Goal: Entertainment & Leisure: Browse casually

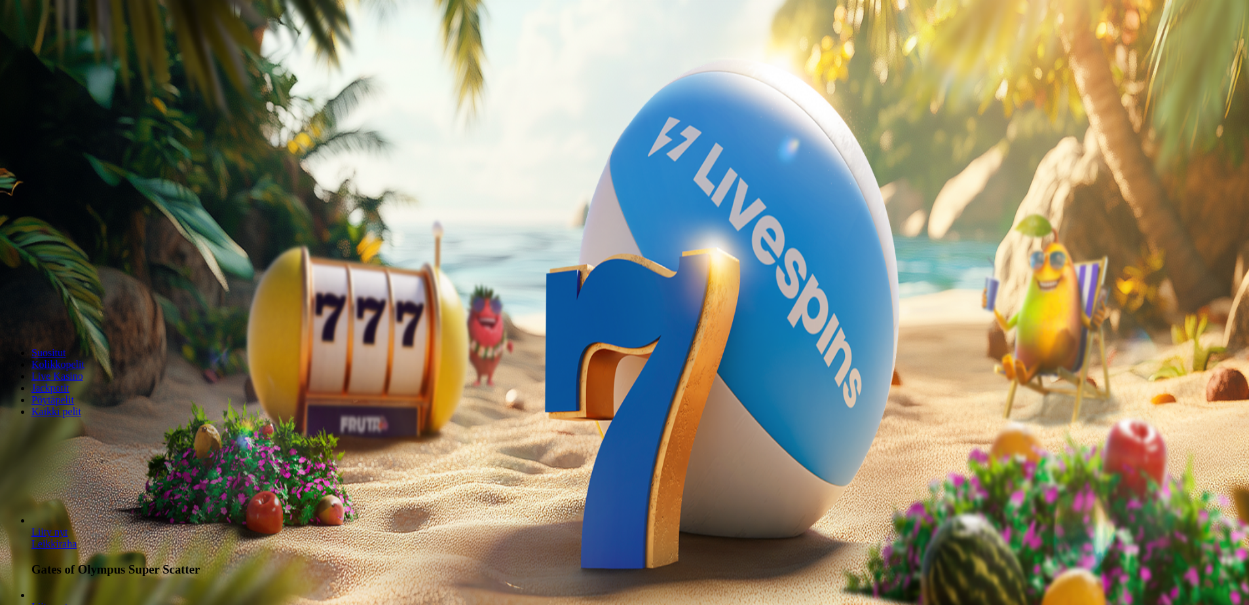
click at [92, 52] on span "Kirjaudu" at bounding box center [91, 48] width 32 height 10
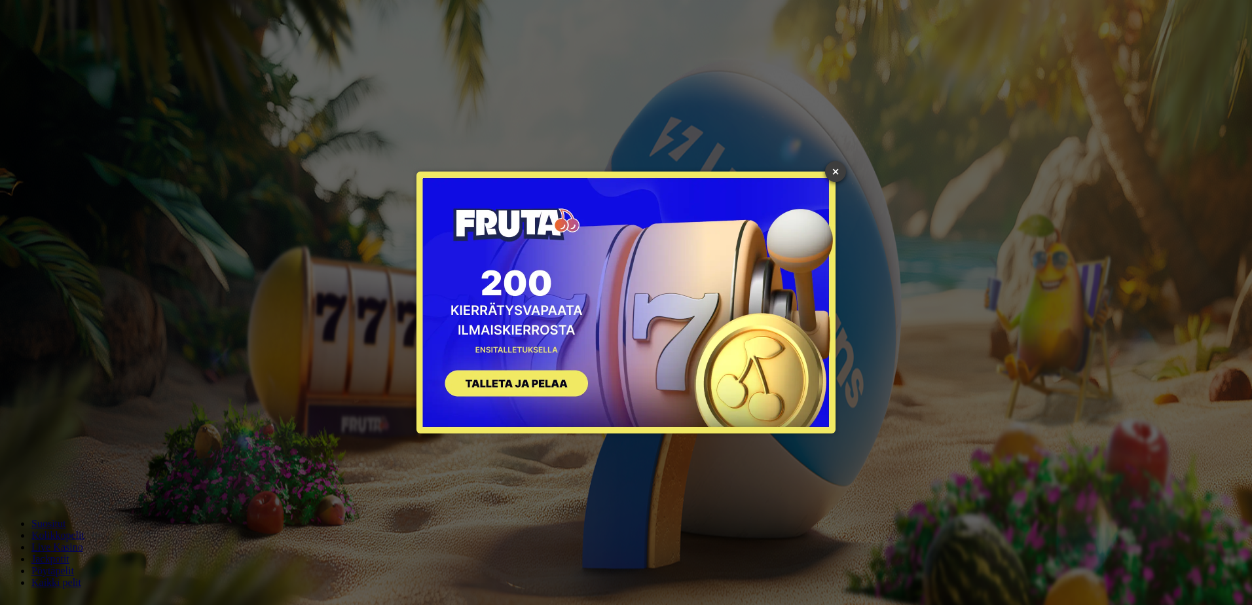
click at [843, 170] on link "×" at bounding box center [835, 171] width 21 height 21
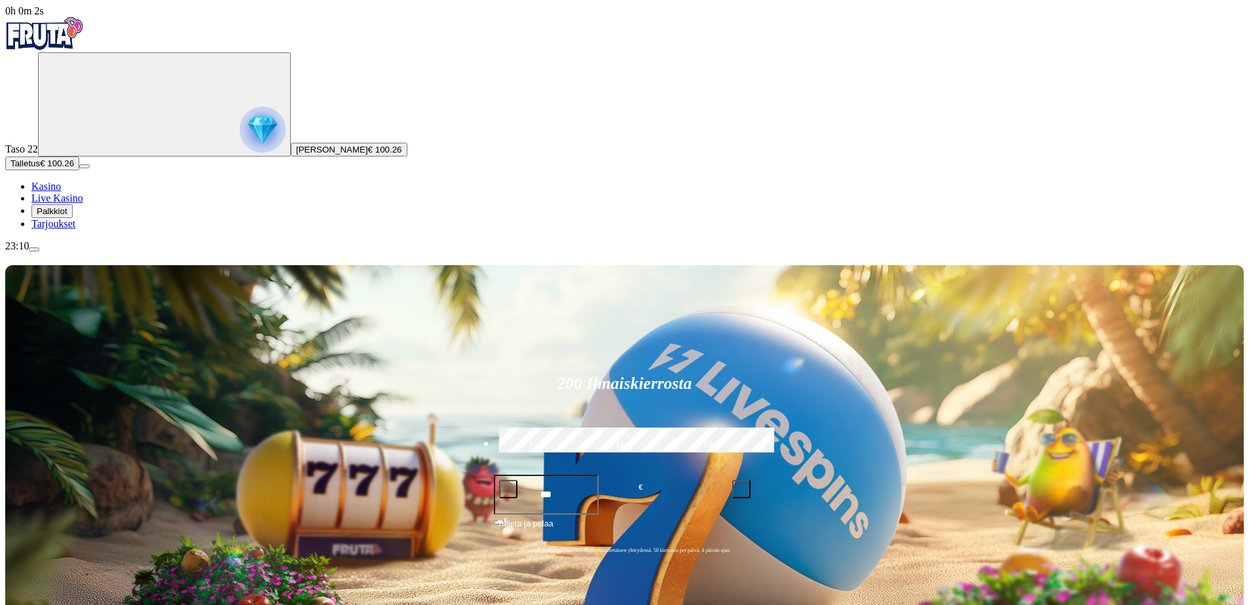
type input "****"
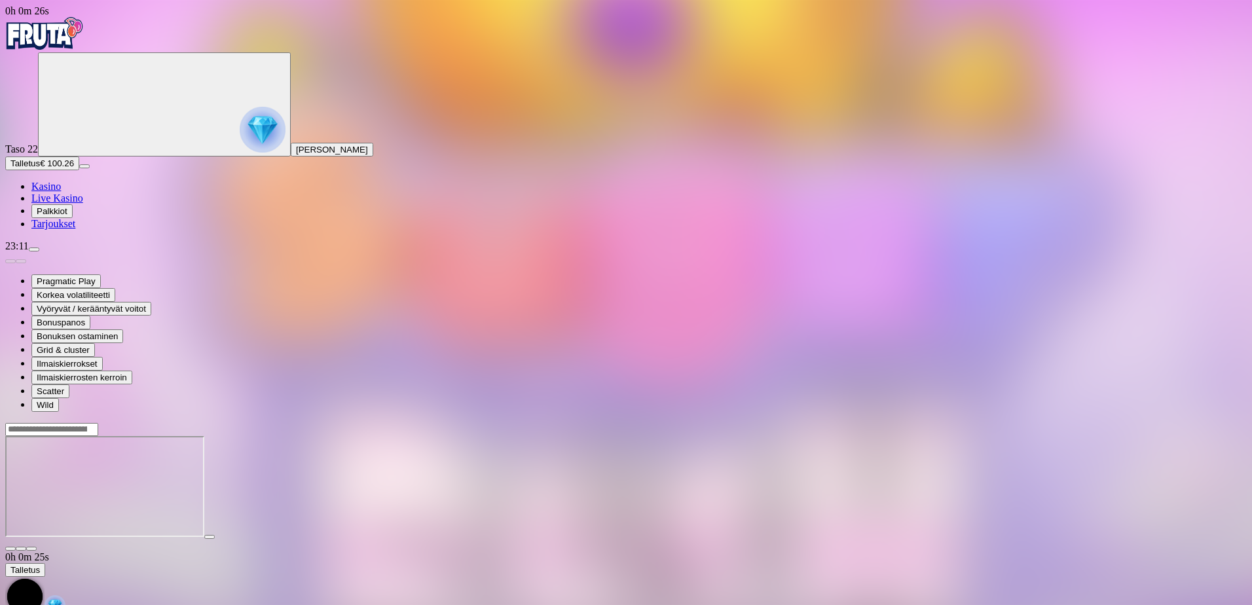
click at [10, 549] on span "close icon" at bounding box center [10, 549] width 0 height 0
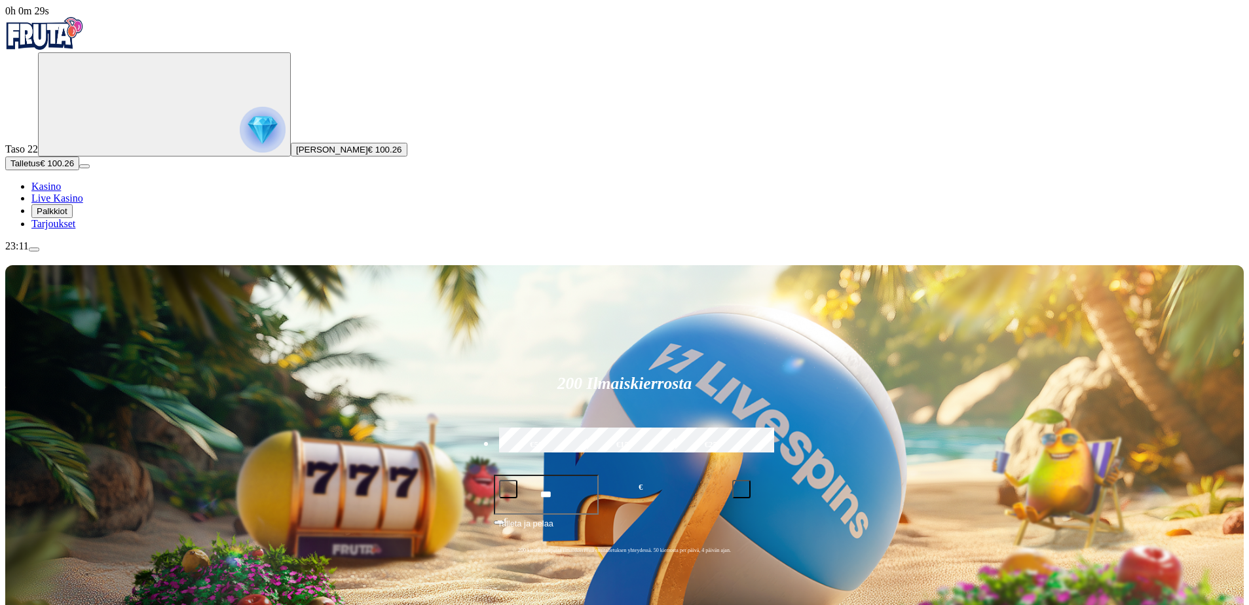
click at [240, 153] on img "Primary" at bounding box center [263, 130] width 46 height 46
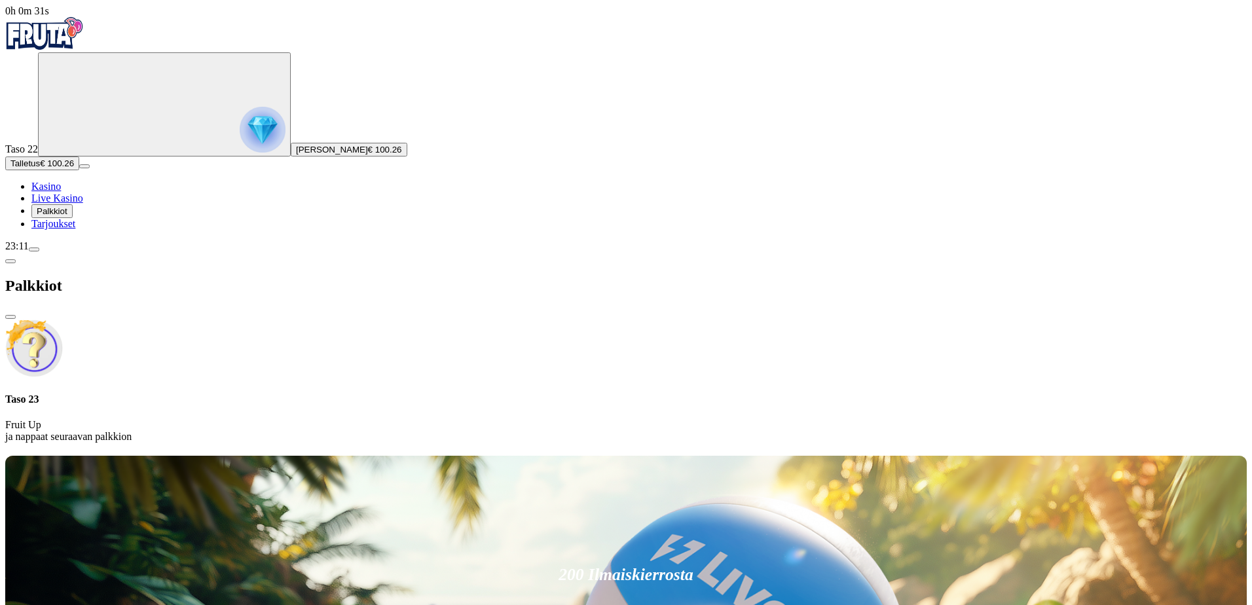
click at [16, 315] on button "close" at bounding box center [10, 317] width 10 height 4
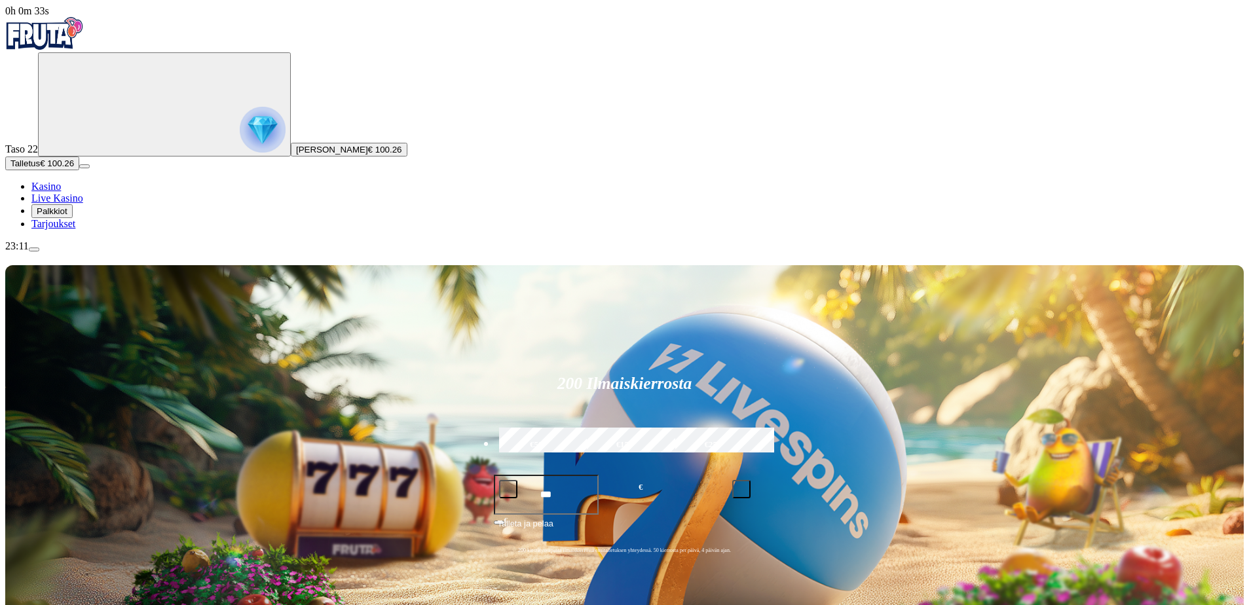
click at [64, 216] on span "Palkkiot" at bounding box center [52, 211] width 31 height 10
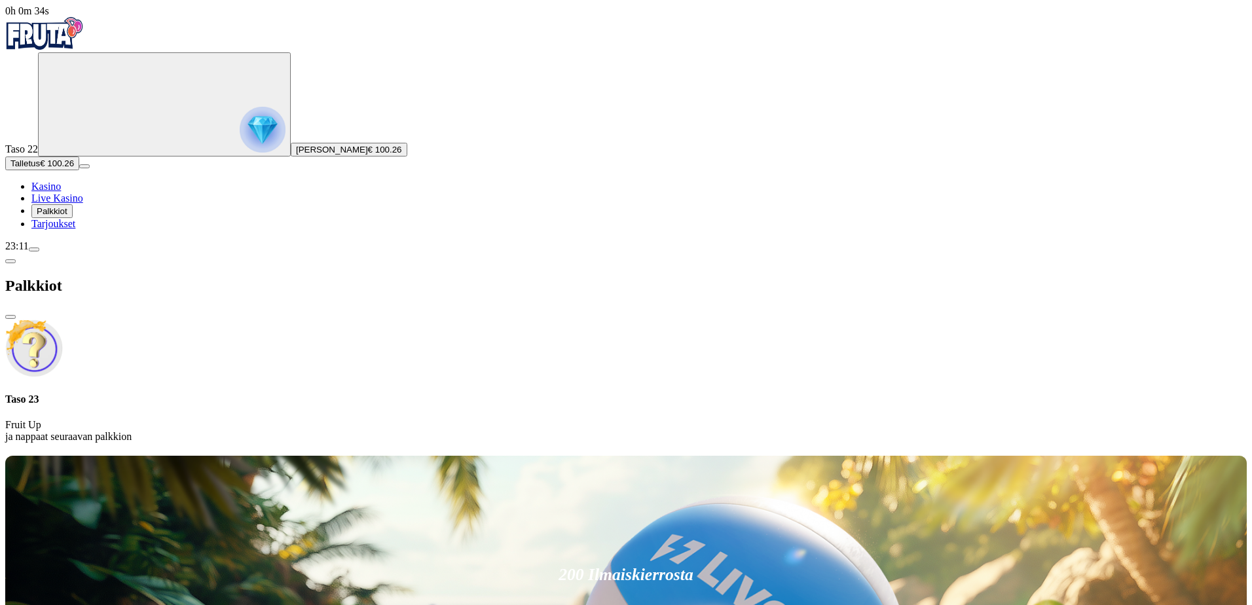
click at [10, 317] on span "close icon" at bounding box center [10, 317] width 0 height 0
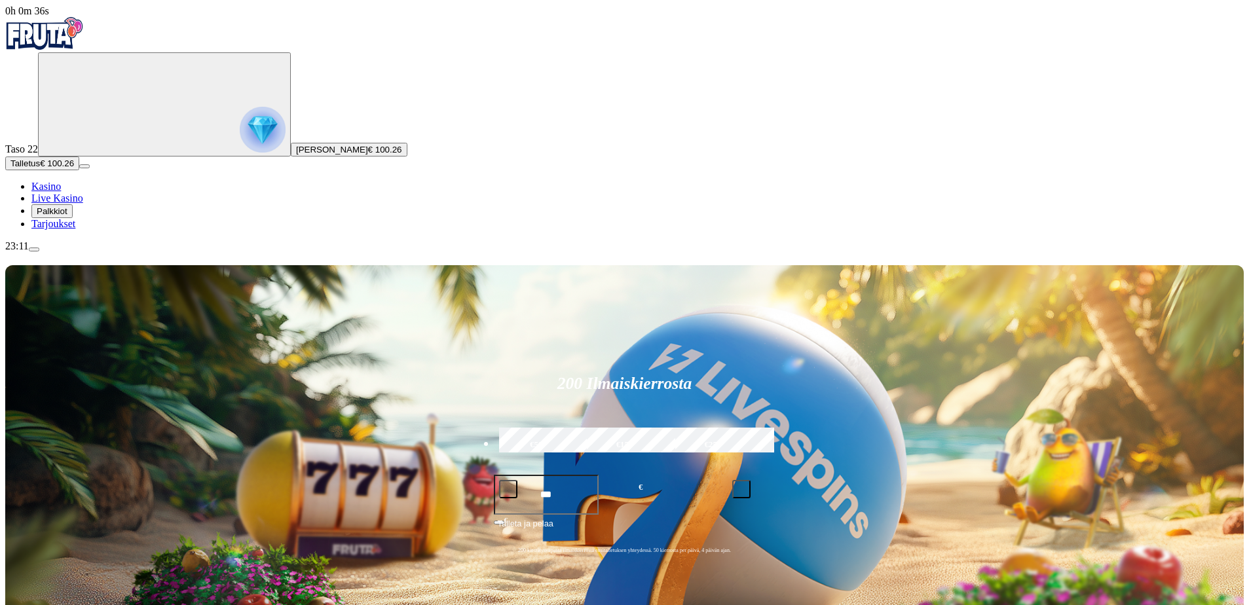
click at [34, 249] on span "menu icon" at bounding box center [34, 249] width 0 height 0
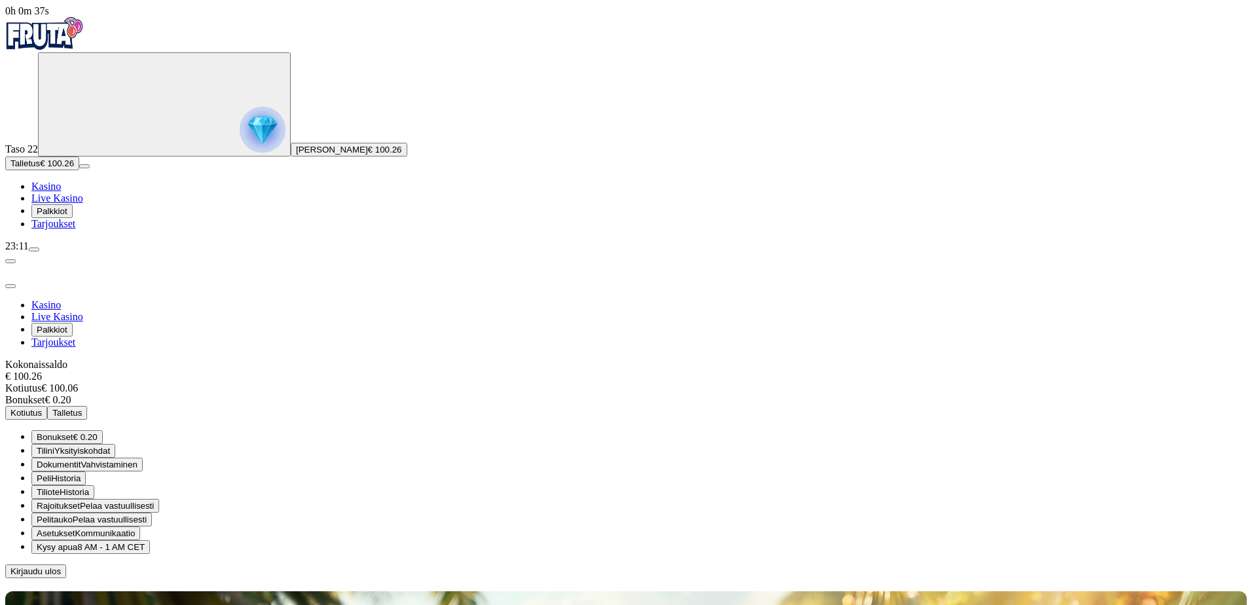
click at [98, 432] on span "€ 0.20" at bounding box center [85, 437] width 24 height 10
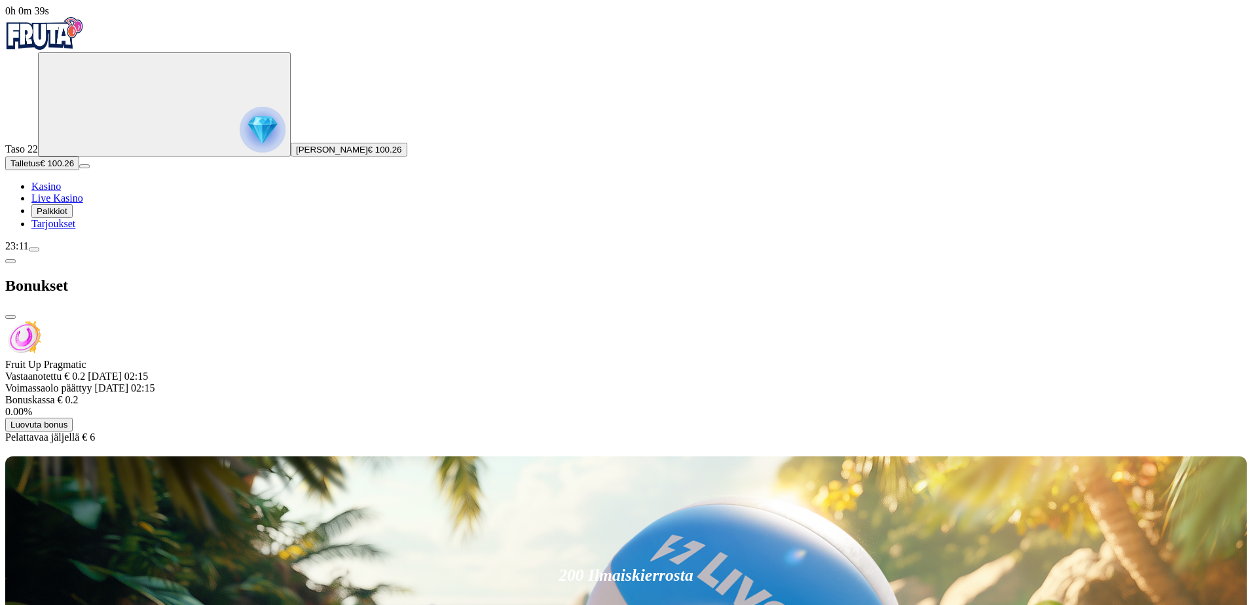
click at [67, 420] on span "Luovuta bonus" at bounding box center [38, 425] width 57 height 10
click at [408, 512] on button "Luovuta bonus" at bounding box center [441, 519] width 67 height 14
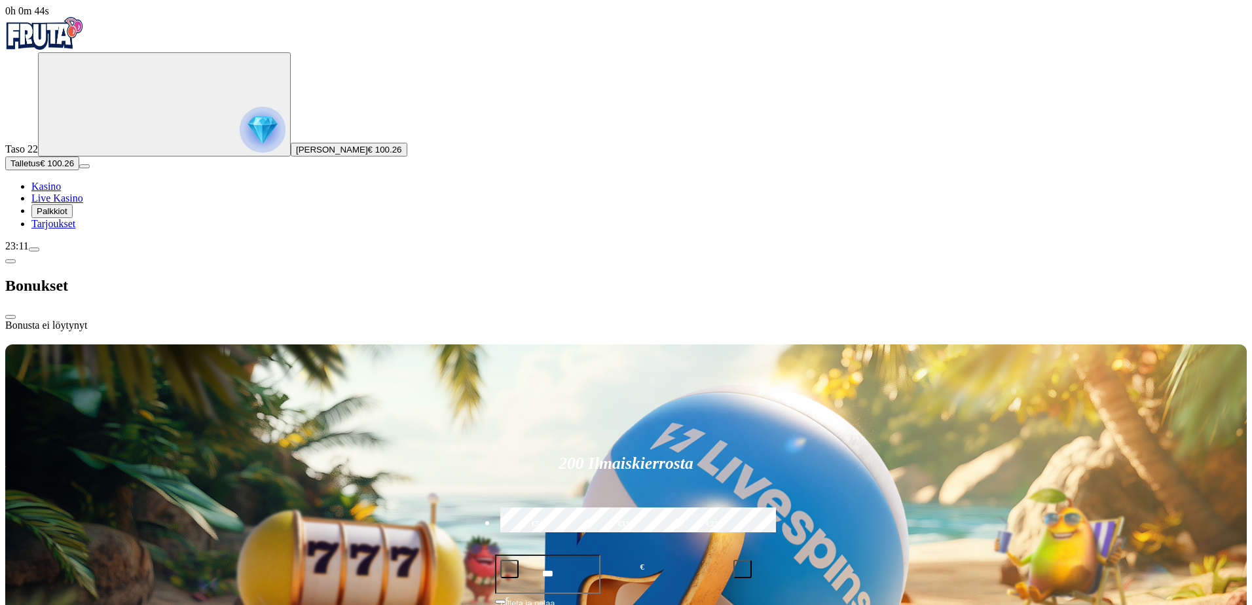
click at [16, 315] on button "close" at bounding box center [10, 317] width 10 height 4
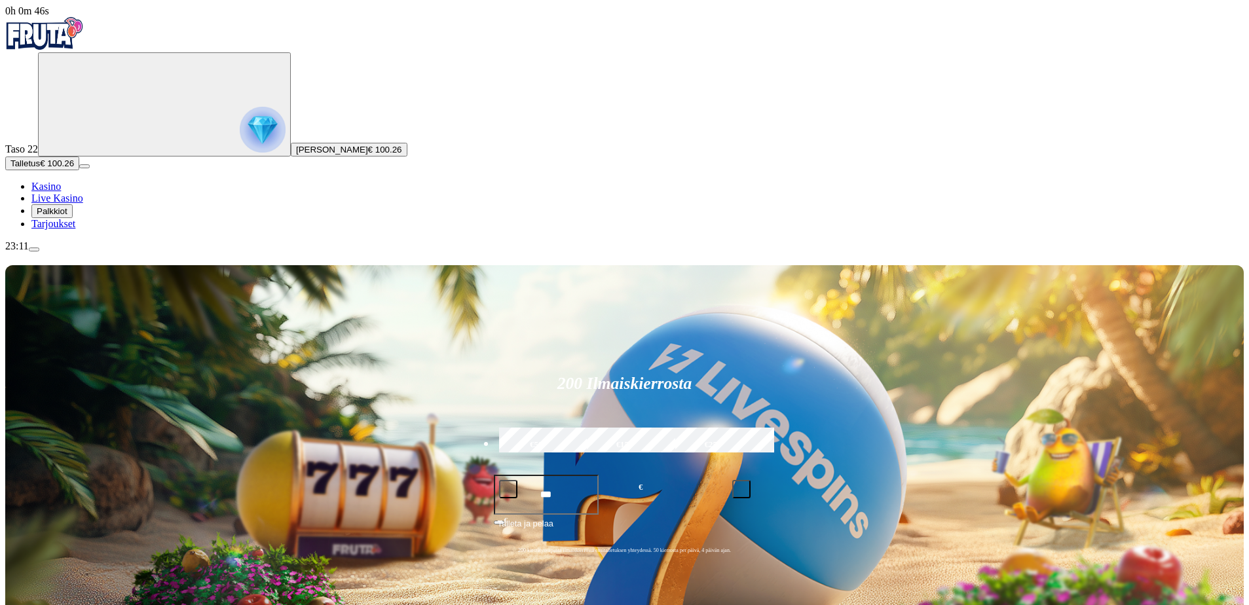
type input "*****"
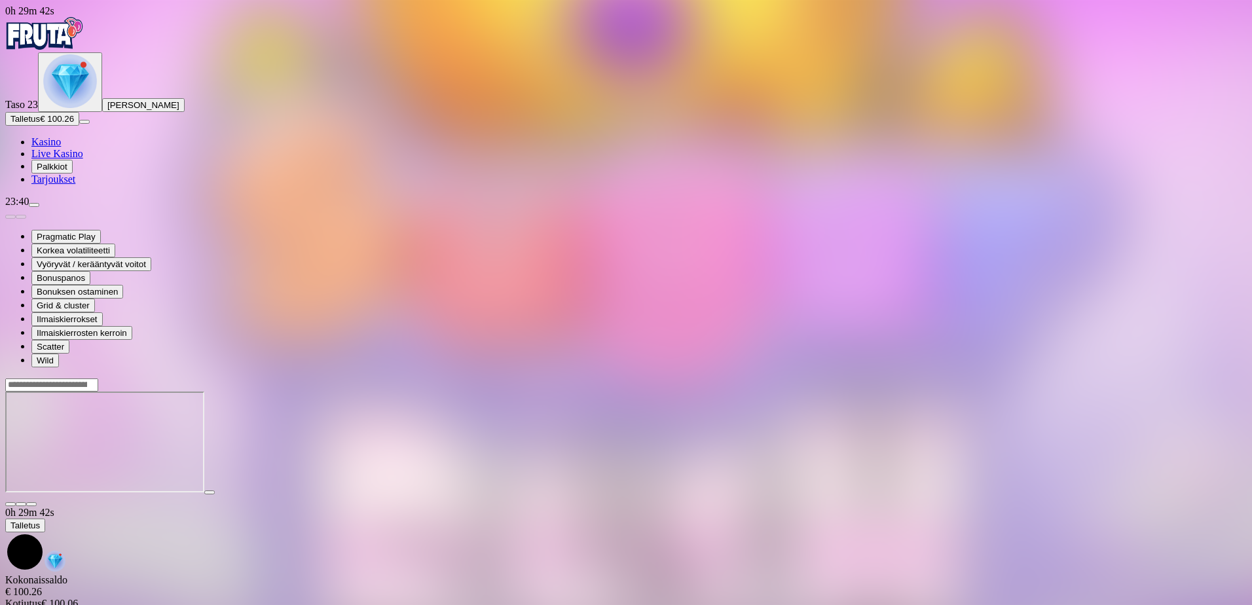
click at [10, 504] on span "close icon" at bounding box center [10, 504] width 0 height 0
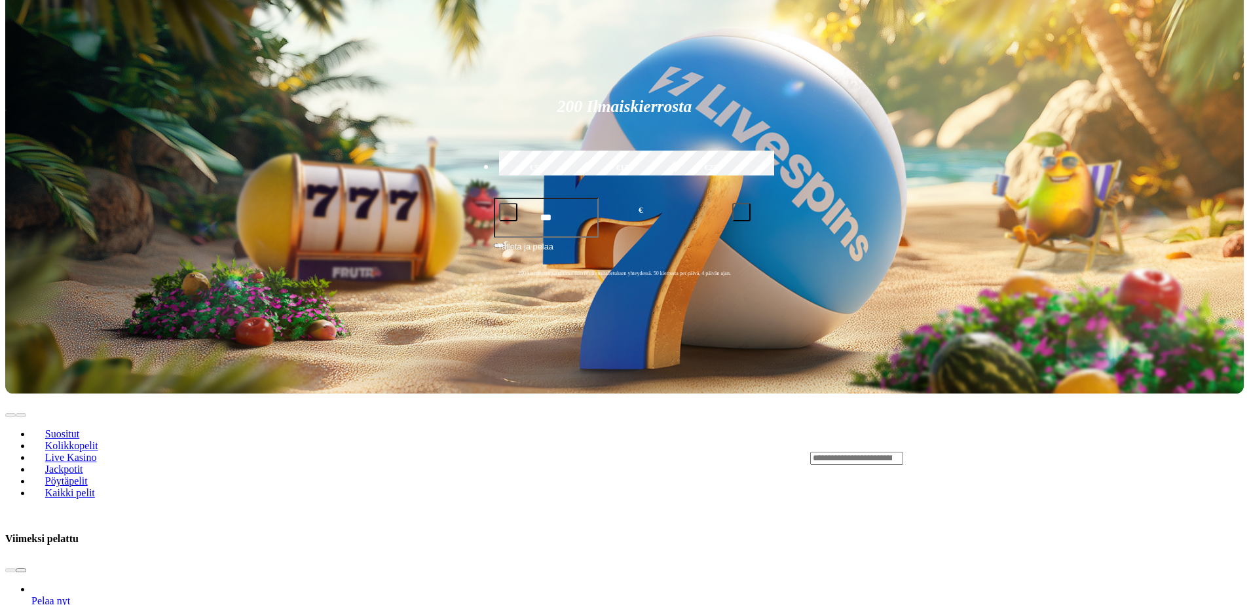
scroll to position [262, 0]
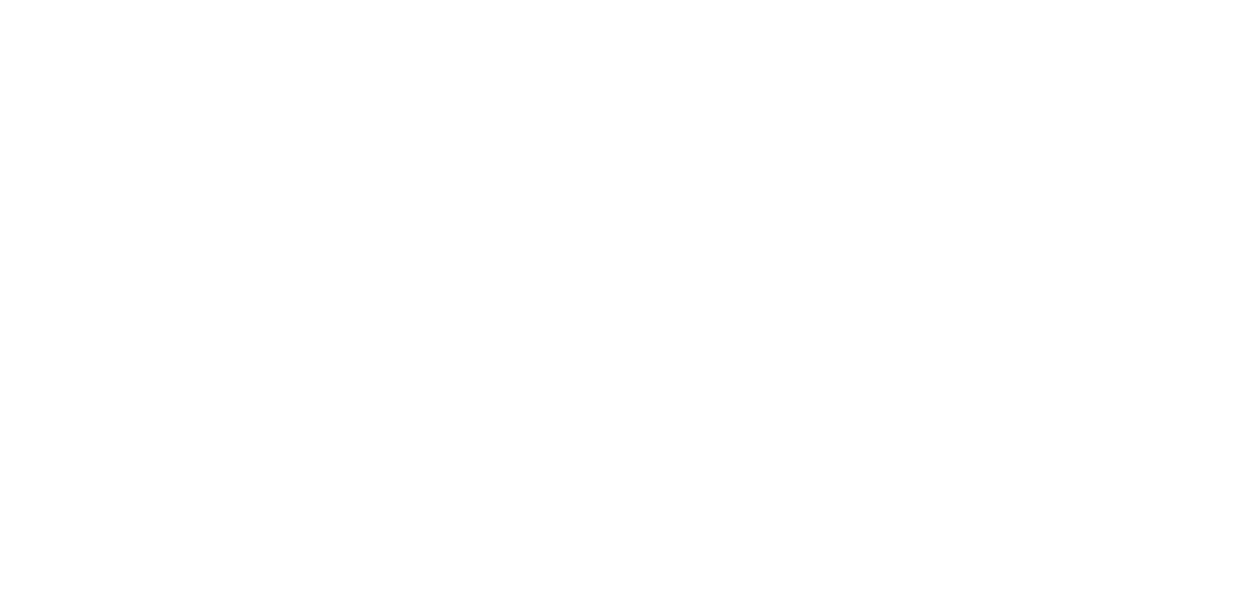
scroll to position [1833, 0]
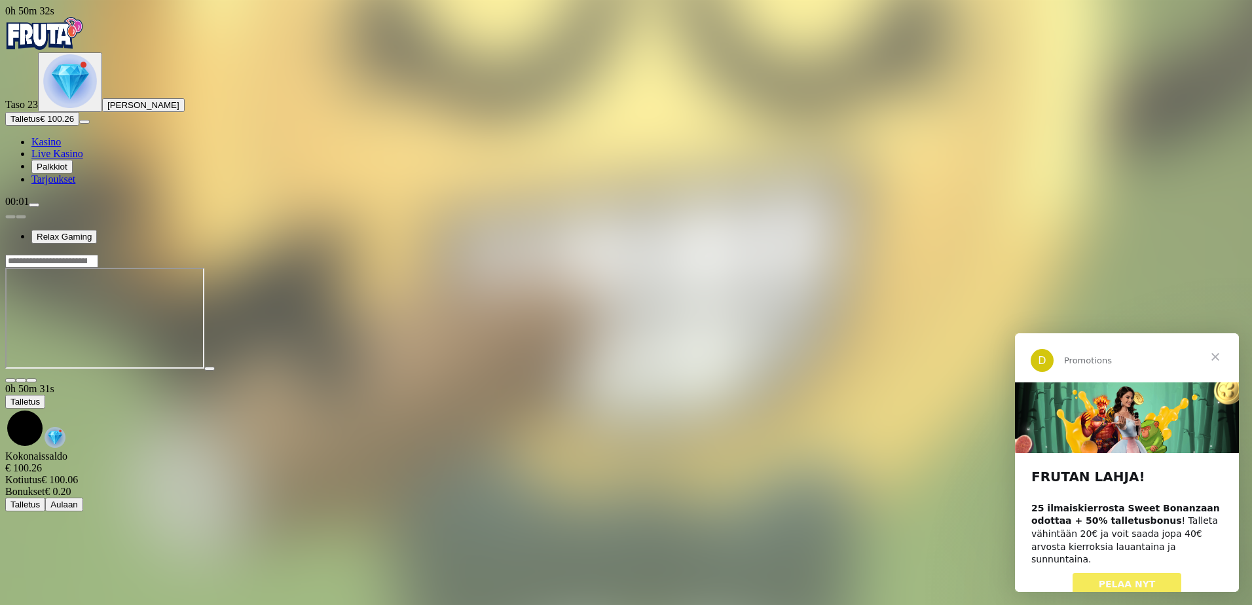
click at [1218, 354] on span "Sulje" at bounding box center [1215, 356] width 47 height 47
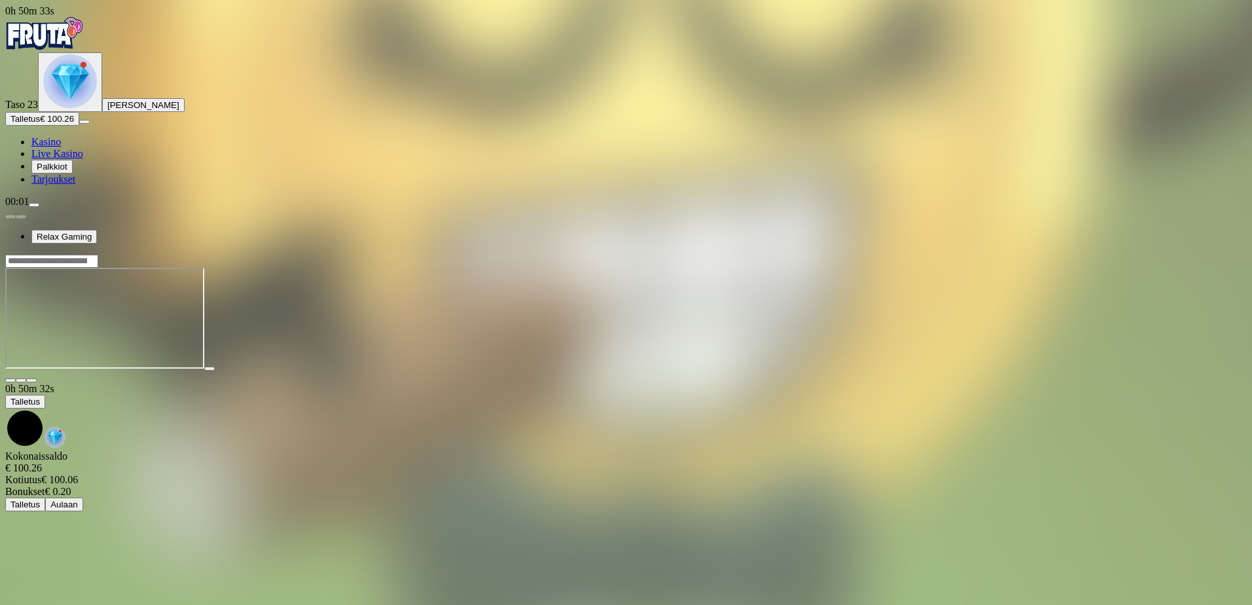
click at [10, 380] on span "close icon" at bounding box center [10, 380] width 0 height 0
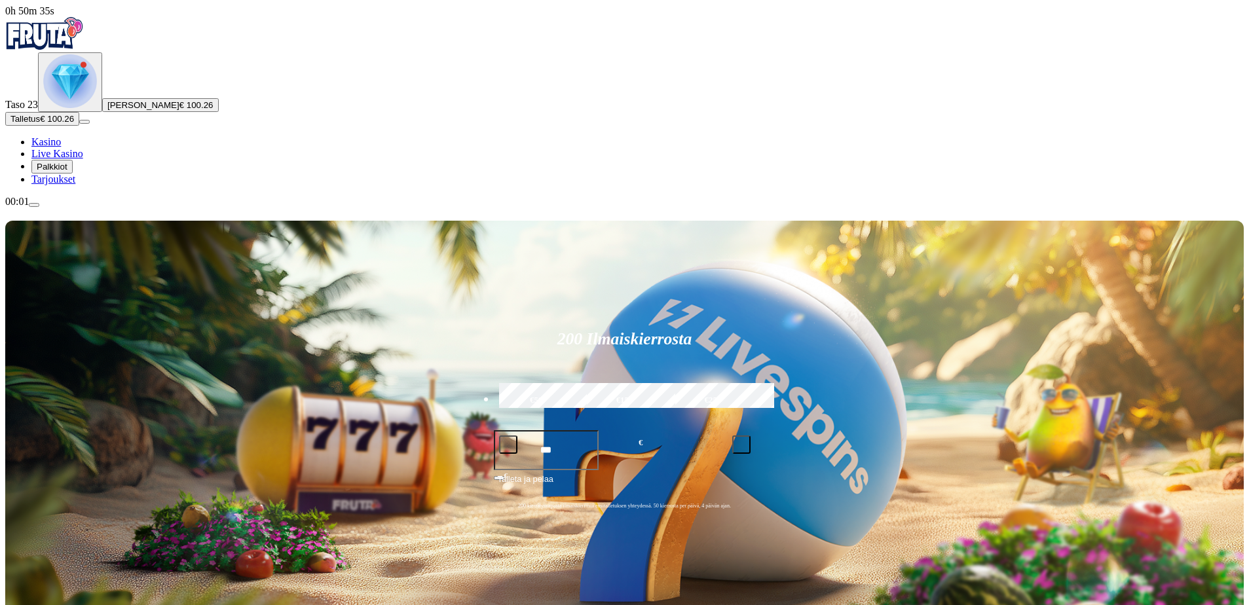
type input "*******"
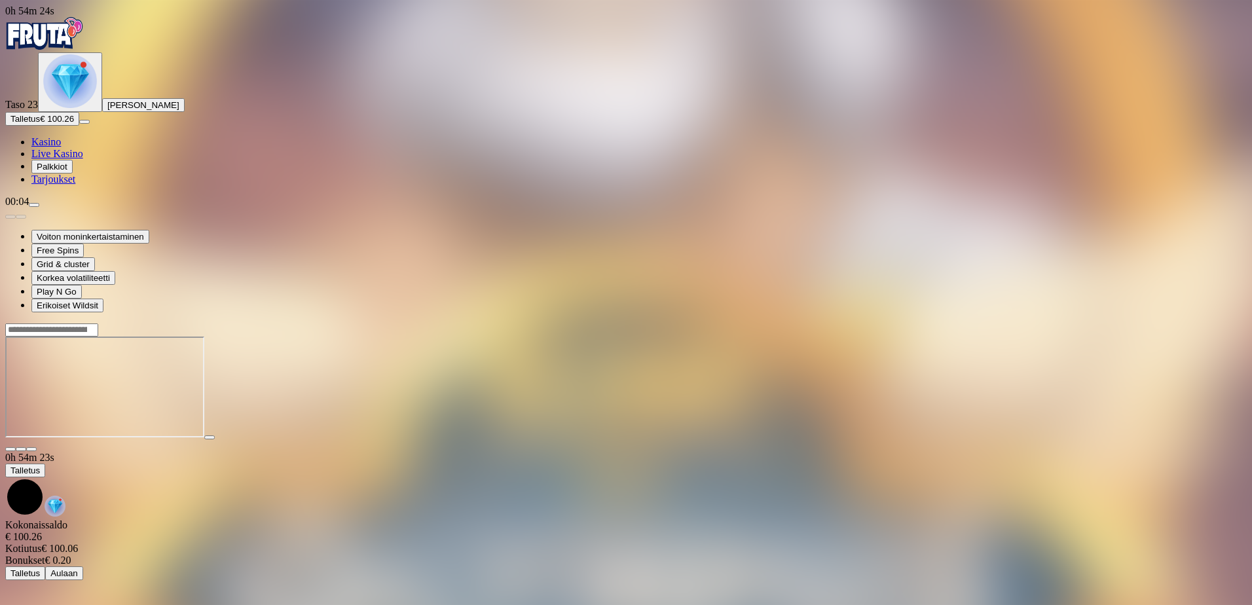
click at [10, 449] on span "close icon" at bounding box center [10, 449] width 0 height 0
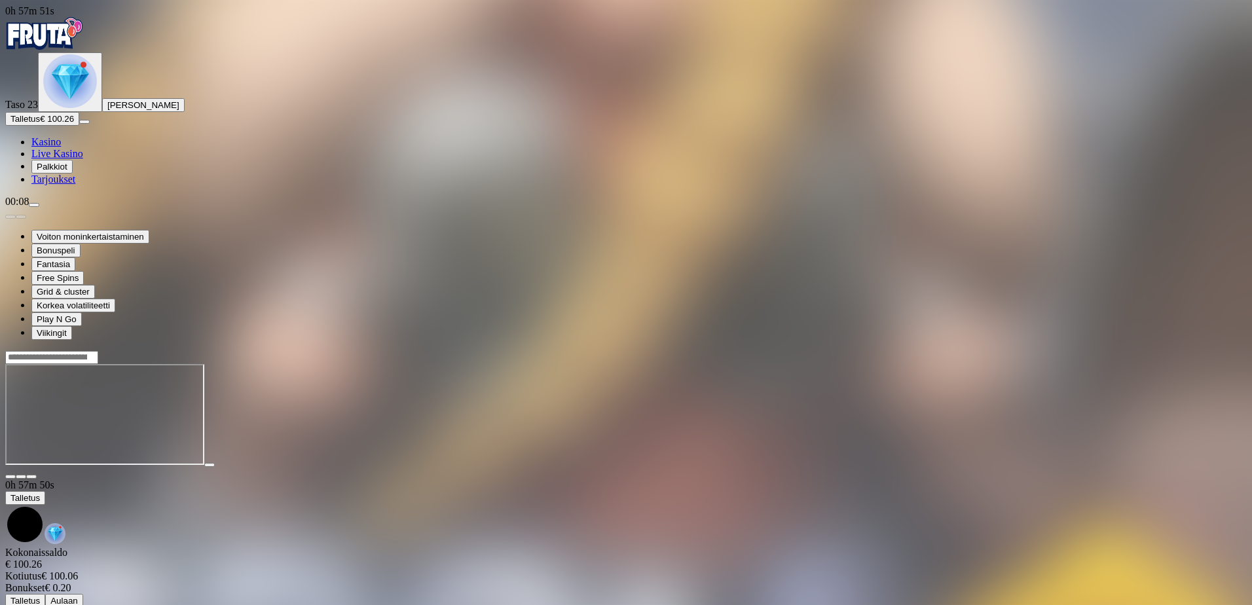
click at [10, 477] on span "close icon" at bounding box center [10, 477] width 0 height 0
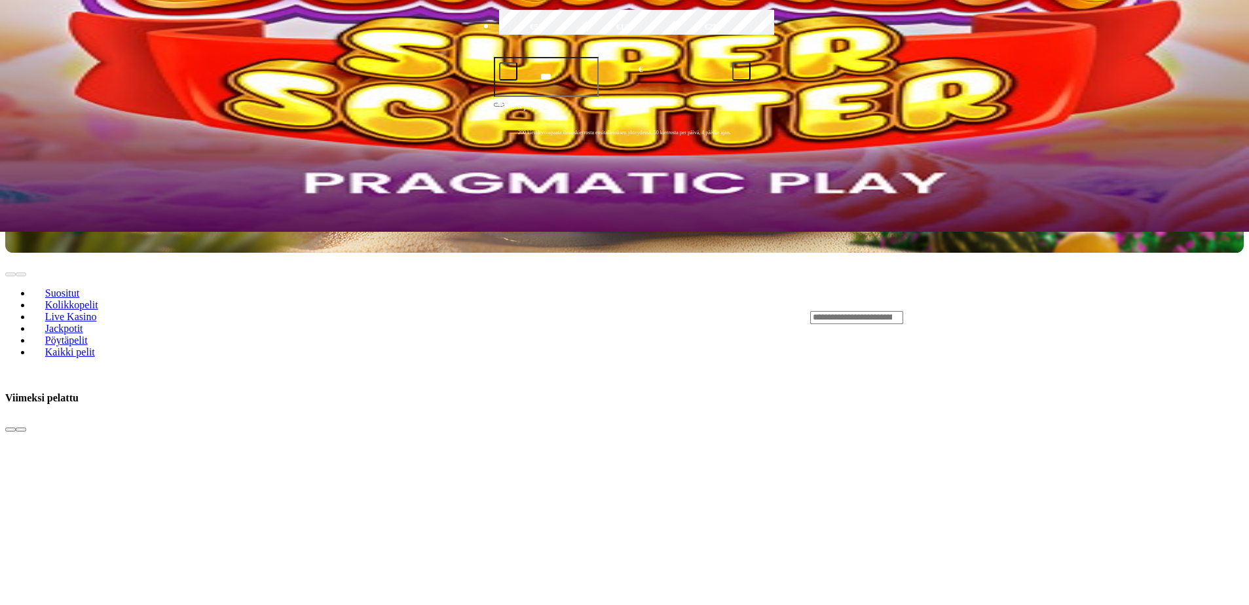
scroll to position [393, 0]
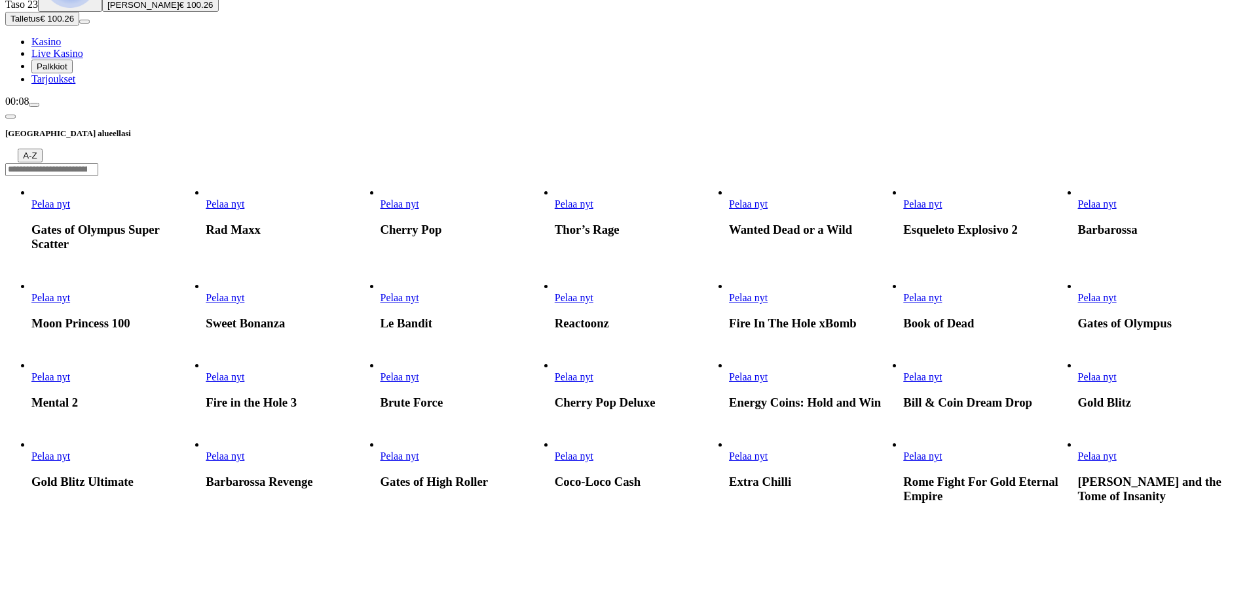
scroll to position [131, 0]
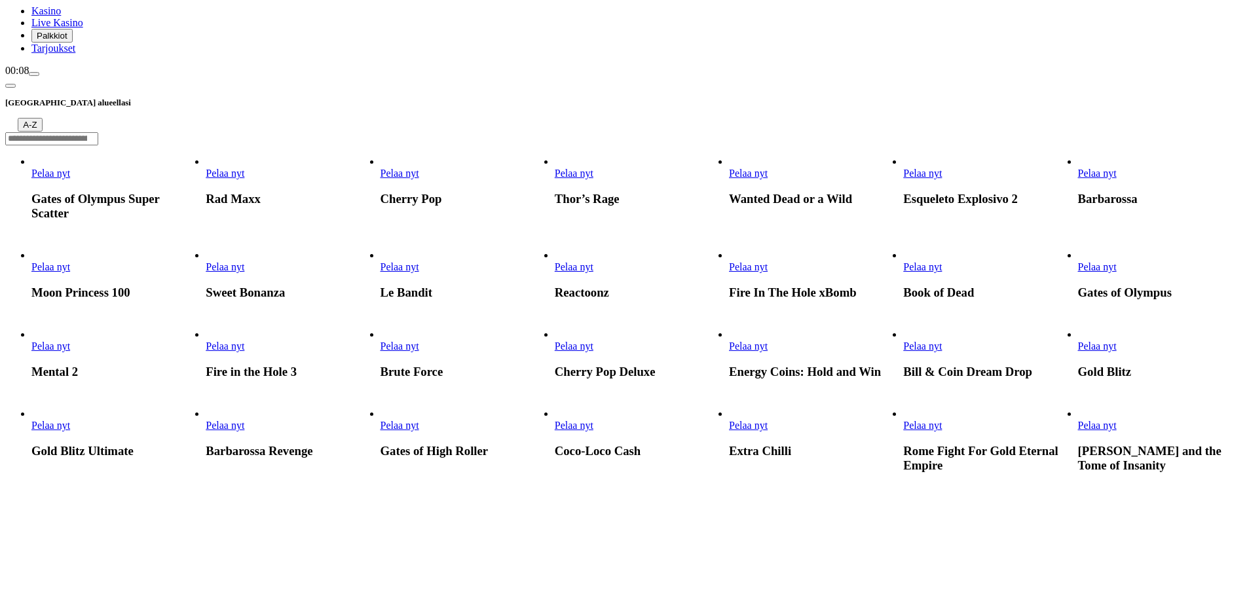
click at [767, 352] on span "Pelaa nyt" at bounding box center [748, 345] width 39 height 11
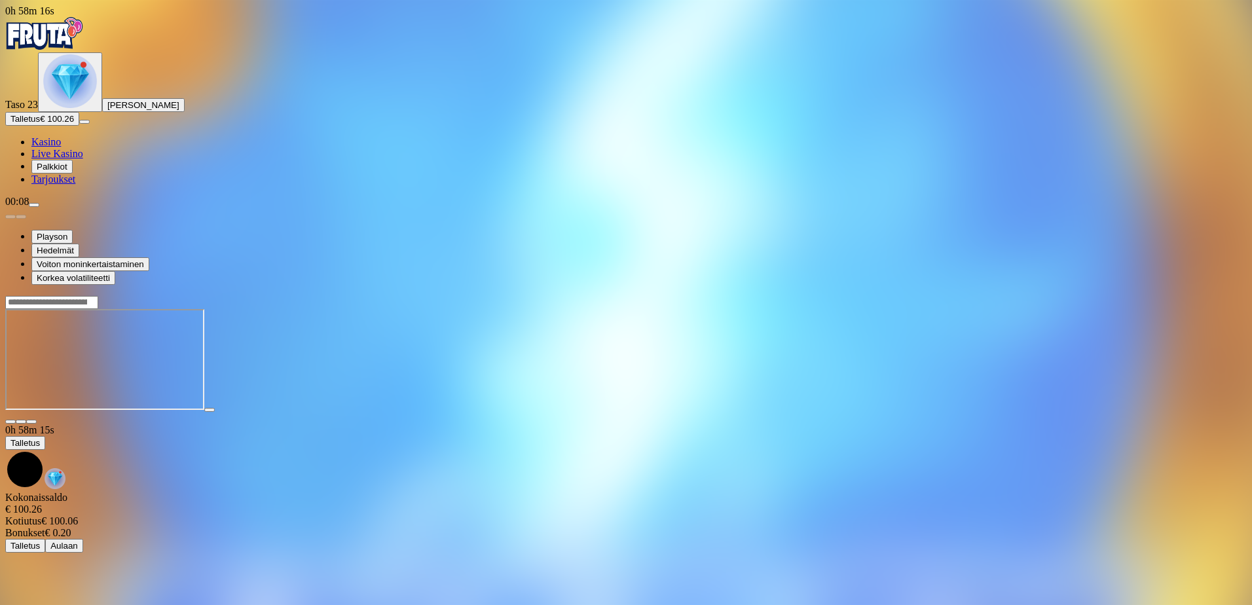
click at [10, 422] on span "close icon" at bounding box center [10, 422] width 0 height 0
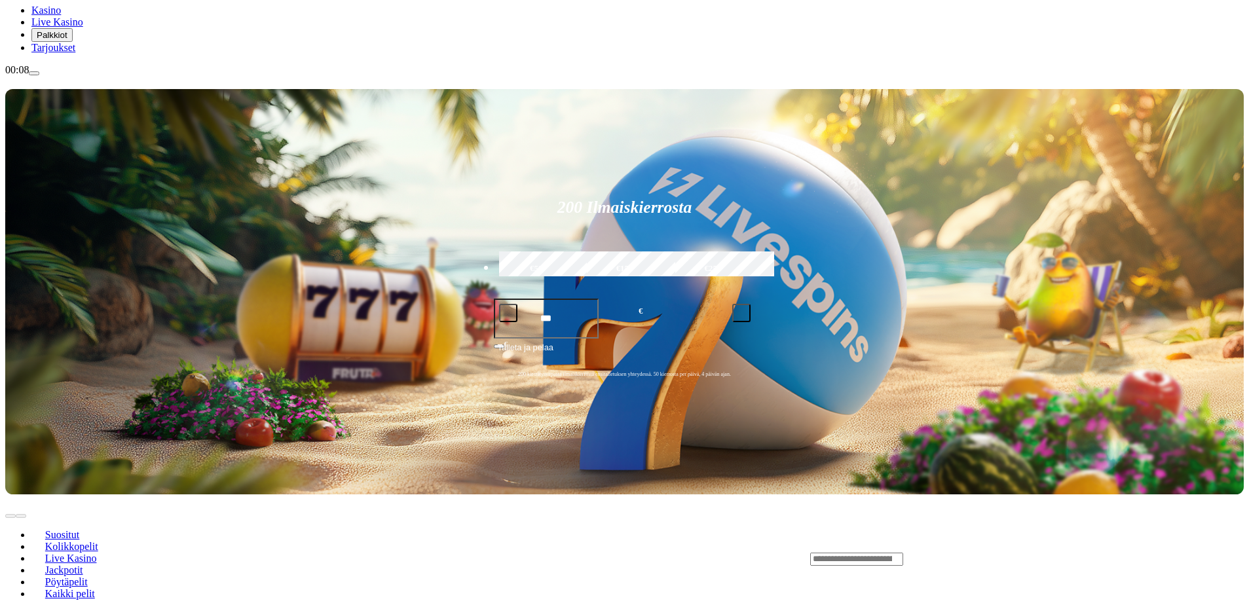
scroll to position [327, 0]
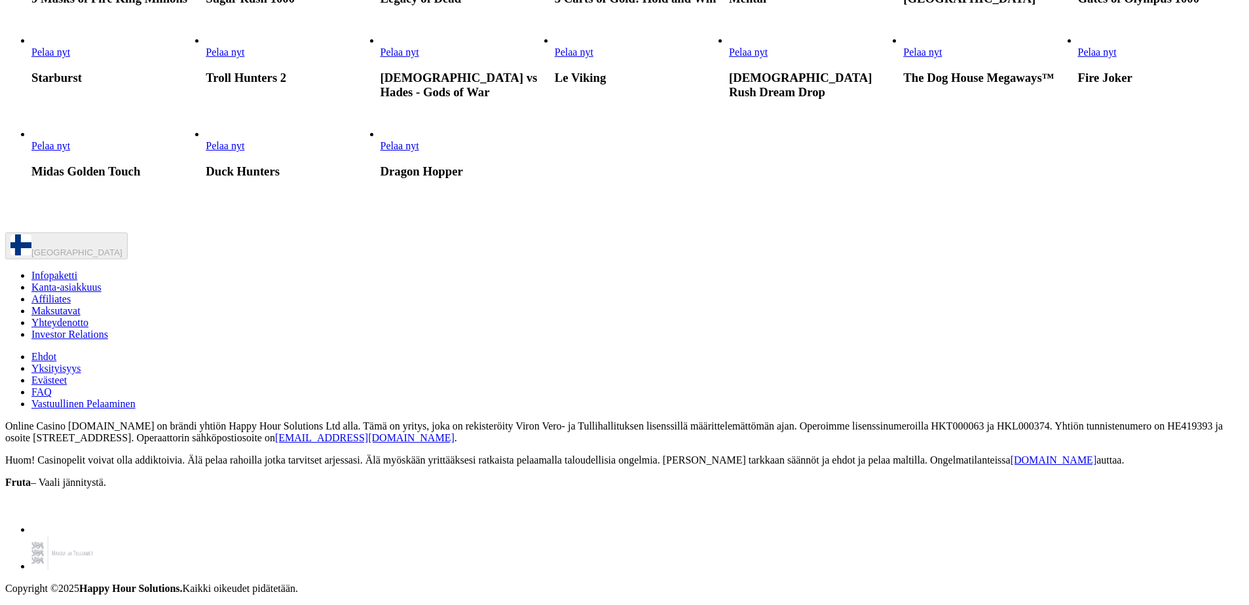
scroll to position [1244, 0]
click at [942, 58] on span "Pelaa nyt" at bounding box center [922, 51] width 39 height 11
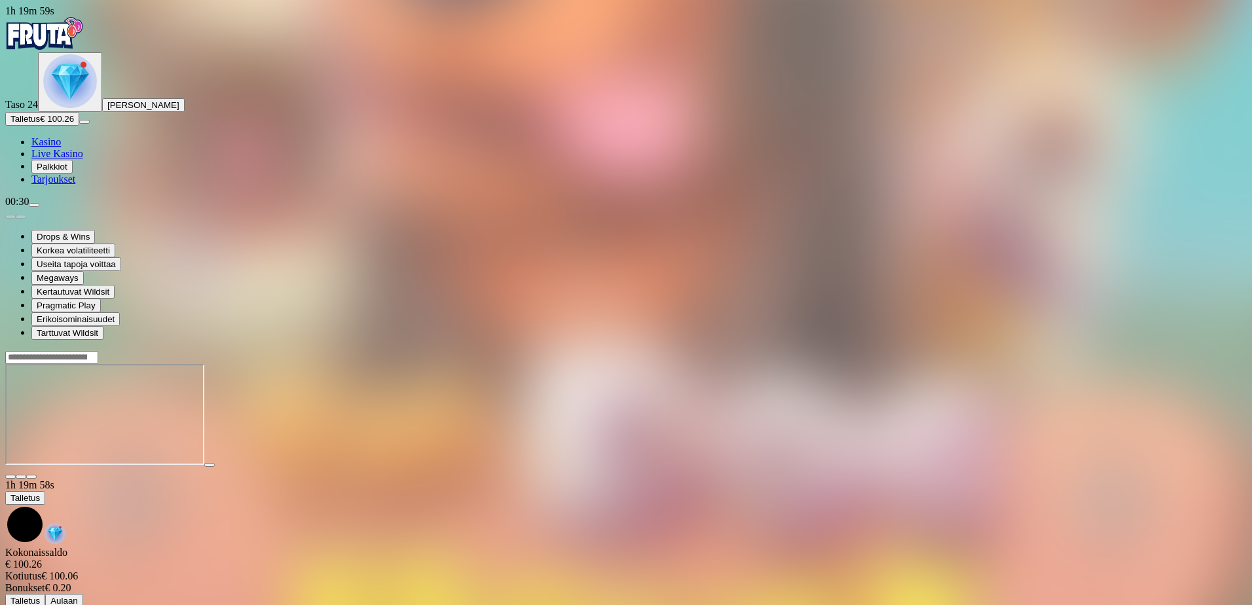
click at [10, 477] on span "close icon" at bounding box center [10, 477] width 0 height 0
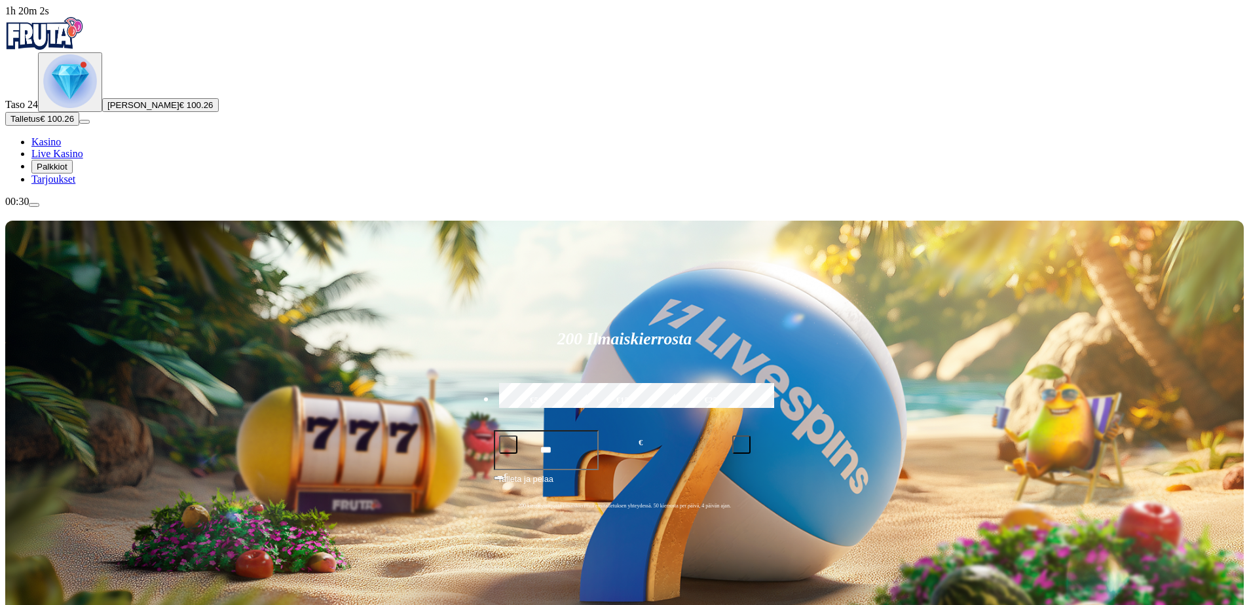
click at [83, 108] on img "Primary" at bounding box center [70, 81] width 54 height 54
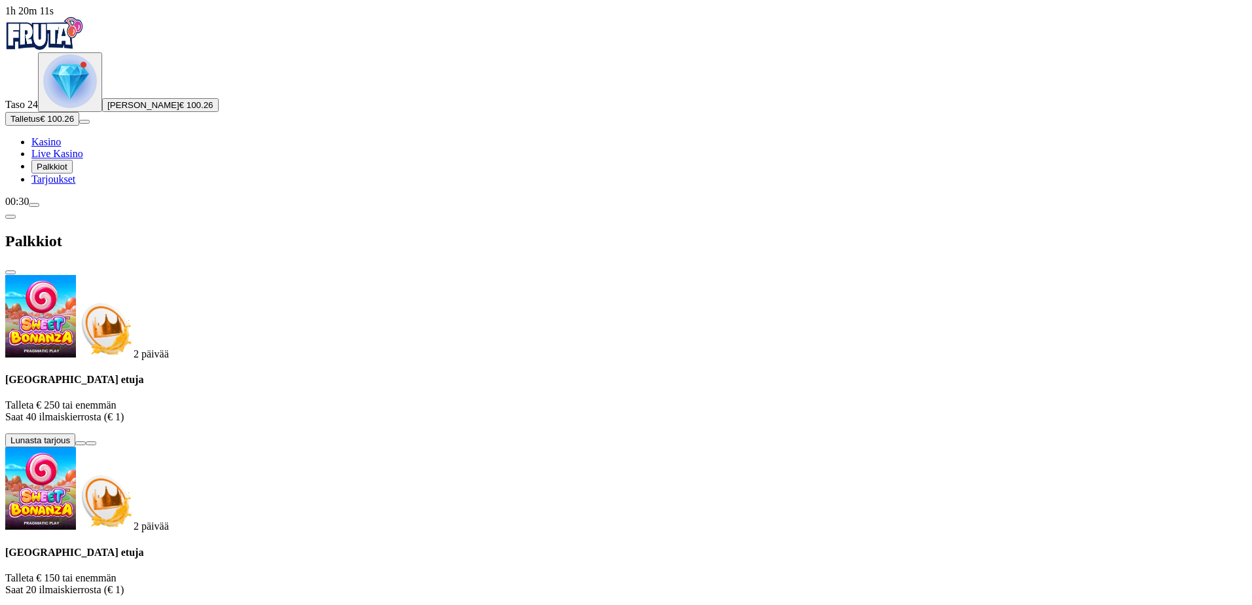
scroll to position [293, 0]
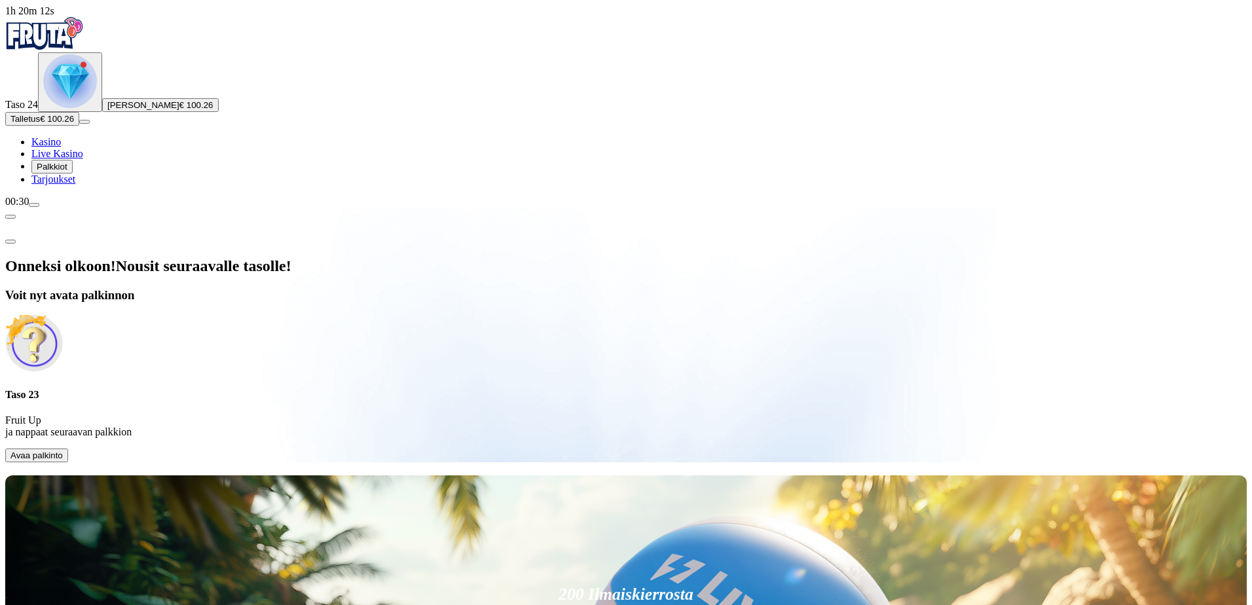
click at [63, 450] on span "Avaa palkinto" at bounding box center [36, 455] width 52 height 10
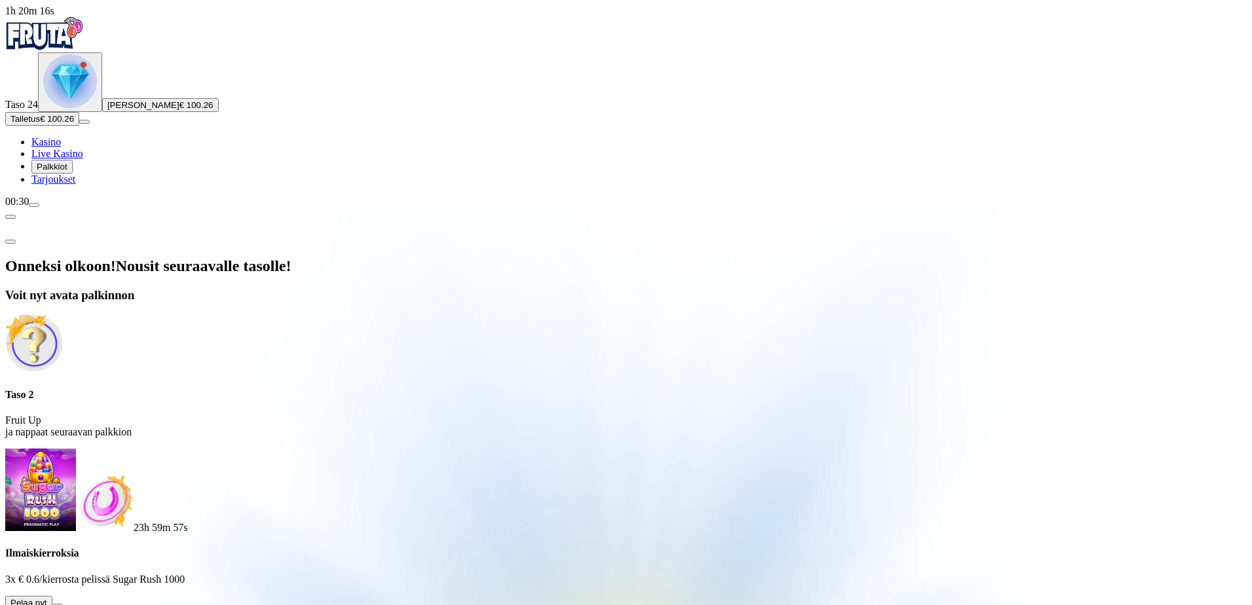
click at [63, 604] on button at bounding box center [57, 606] width 10 height 4
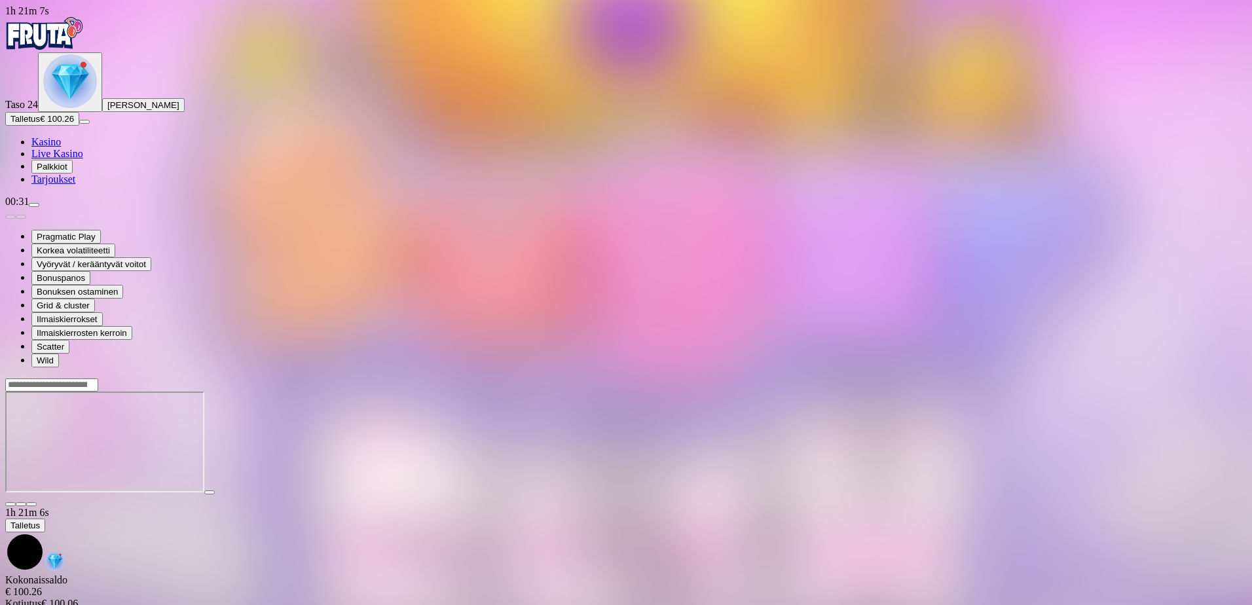
click at [83, 108] on img "Primary" at bounding box center [70, 81] width 54 height 54
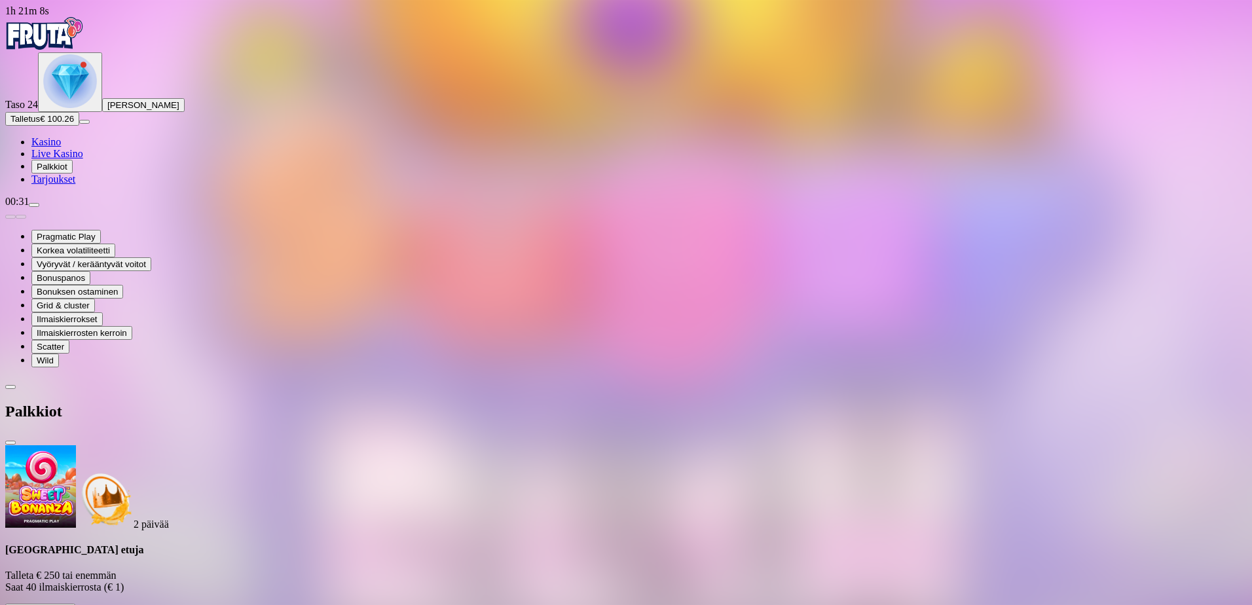
scroll to position [187, 0]
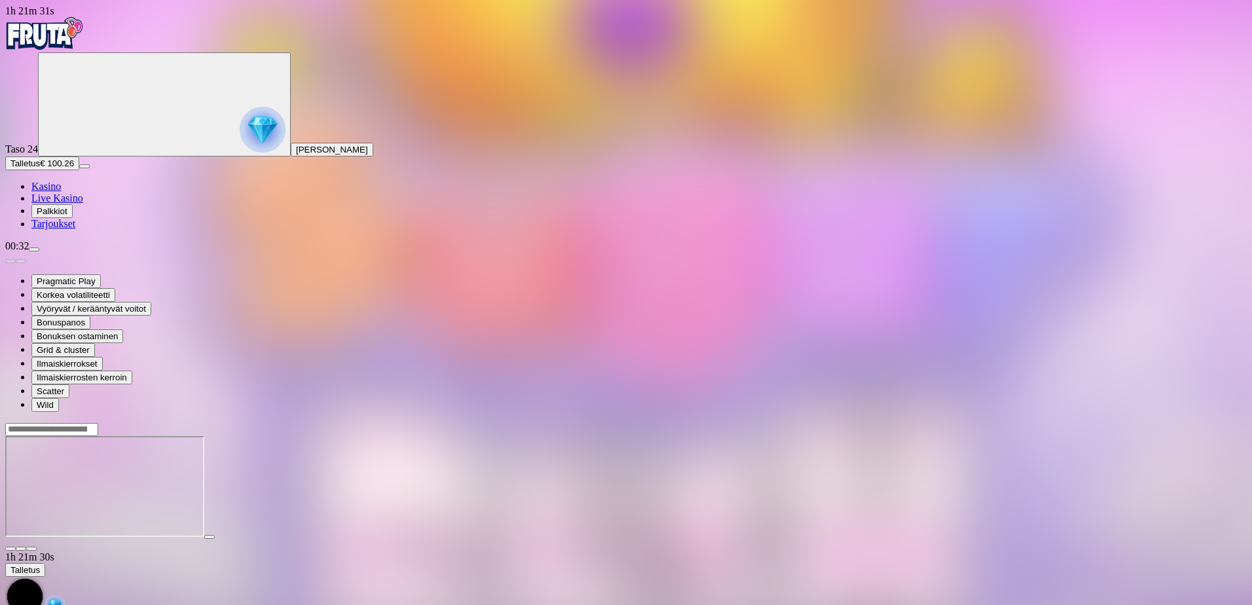
click at [10, 549] on span "close icon" at bounding box center [10, 549] width 0 height 0
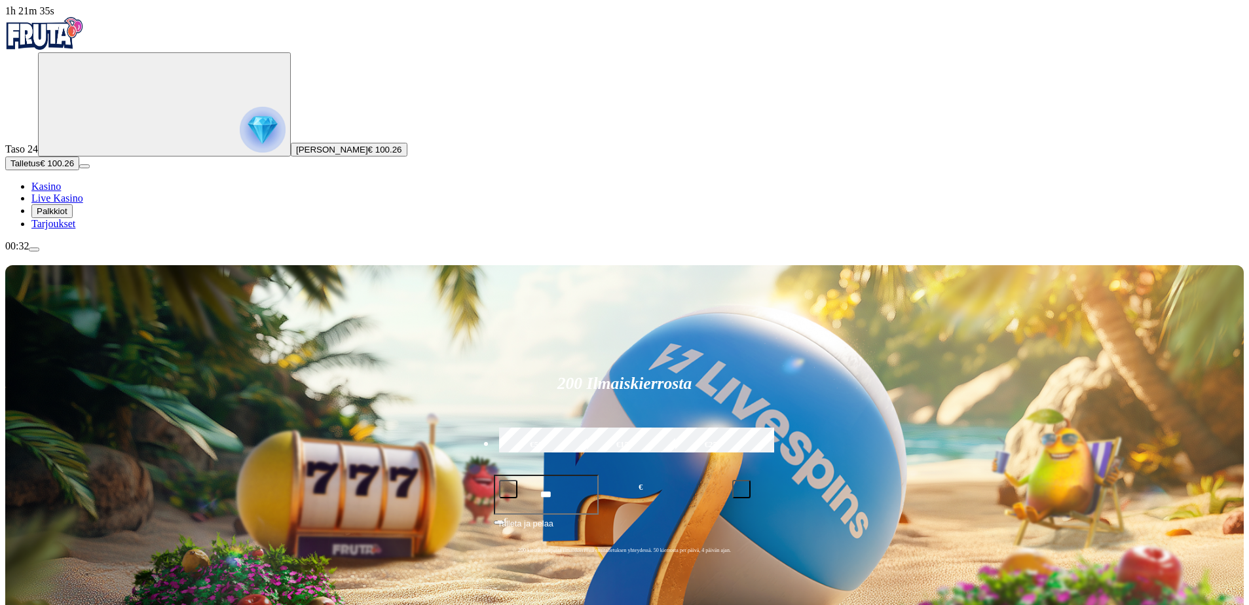
click at [34, 249] on span "menu icon" at bounding box center [34, 249] width 0 height 0
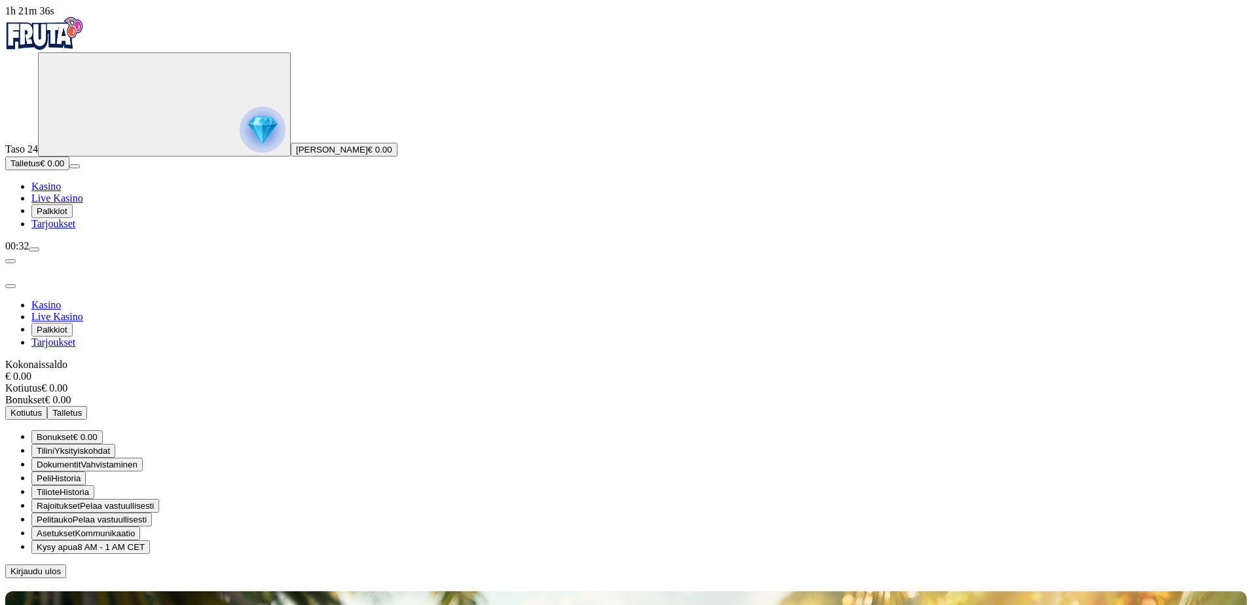
click at [61, 566] on span "Kirjaudu ulos" at bounding box center [35, 571] width 50 height 10
